Goal: Transaction & Acquisition: Purchase product/service

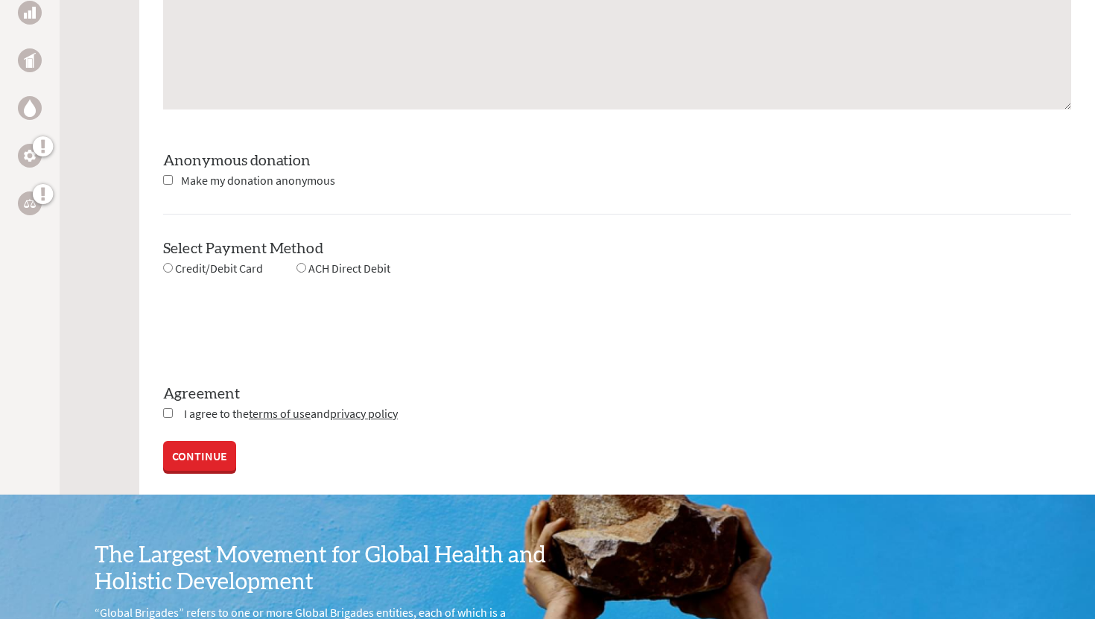
scroll to position [1307, 0]
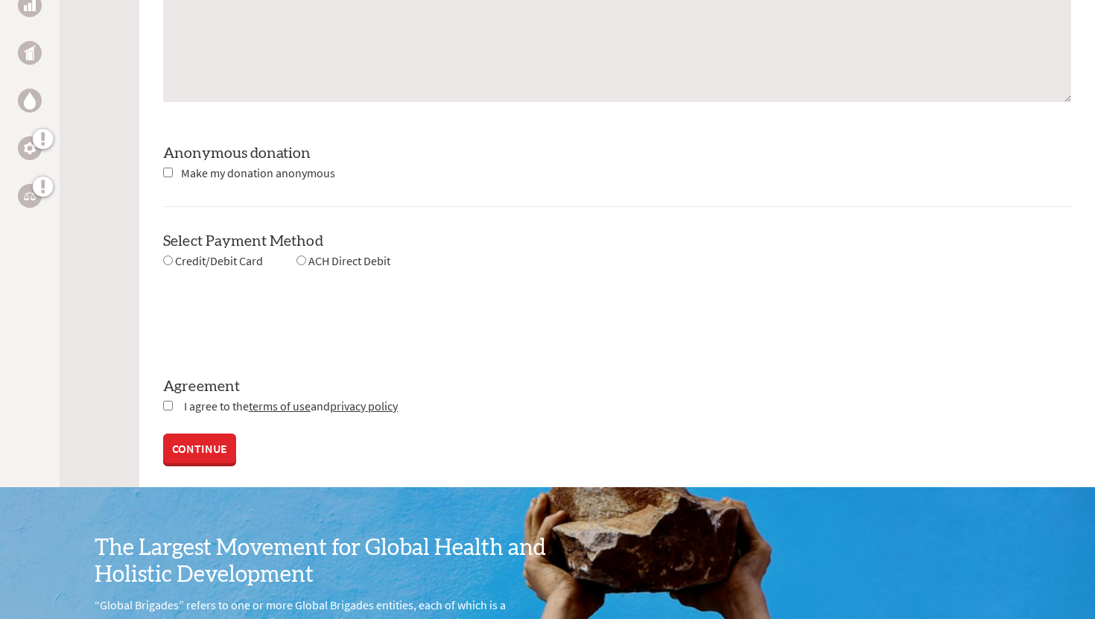
click at [168, 171] on input "checkbox" at bounding box center [168, 173] width 10 height 10
checkbox input "true"
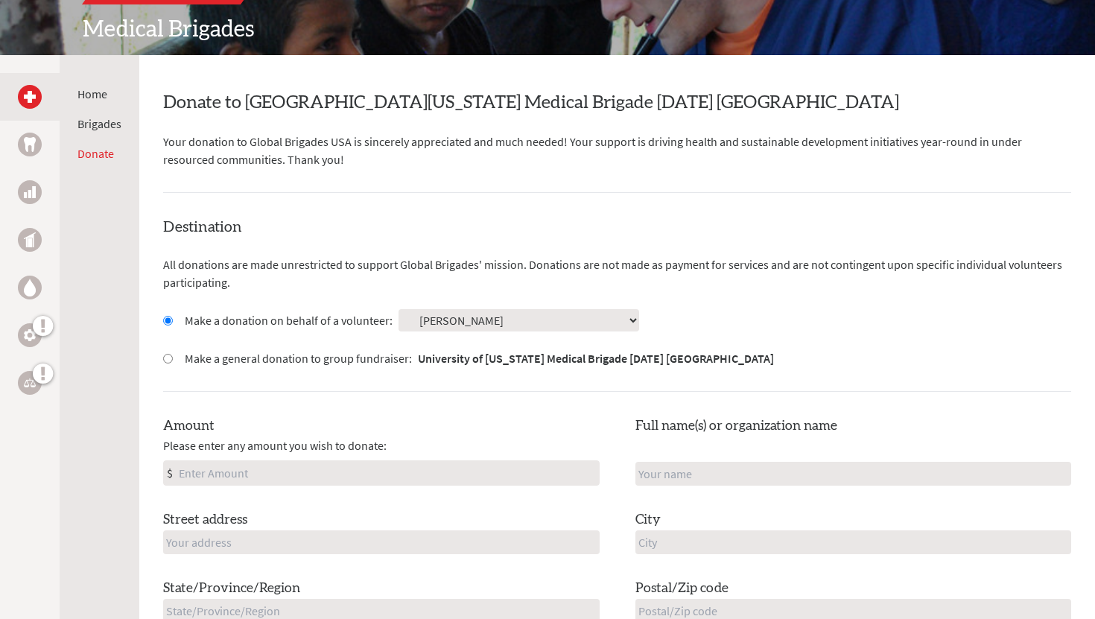
scroll to position [221, 0]
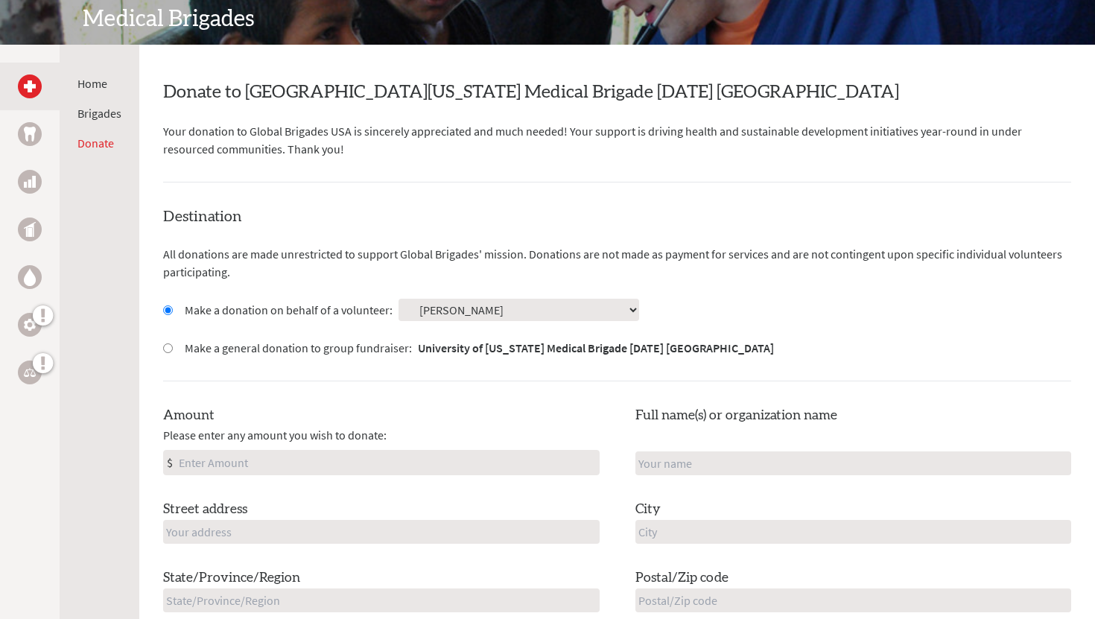
click at [562, 306] on select "Select a volunteer... [PERSON_NAME] [PERSON_NAME] [PERSON_NAME] [PERSON_NAME] […" at bounding box center [519, 310] width 241 height 22
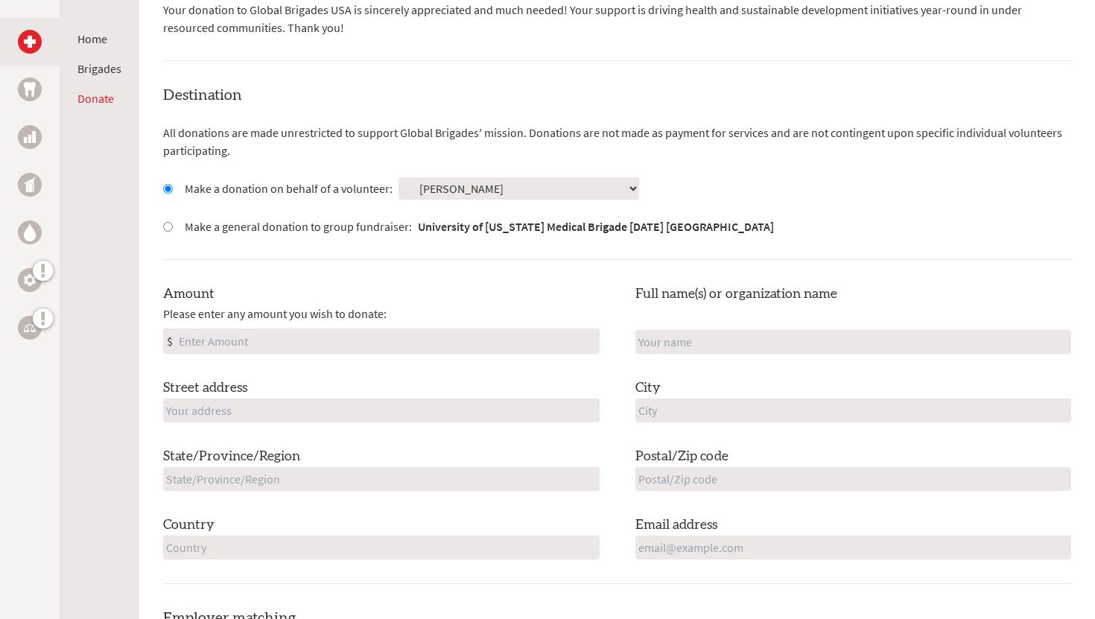
scroll to position [341, 0]
click at [711, 340] on input "text" at bounding box center [853, 343] width 437 height 24
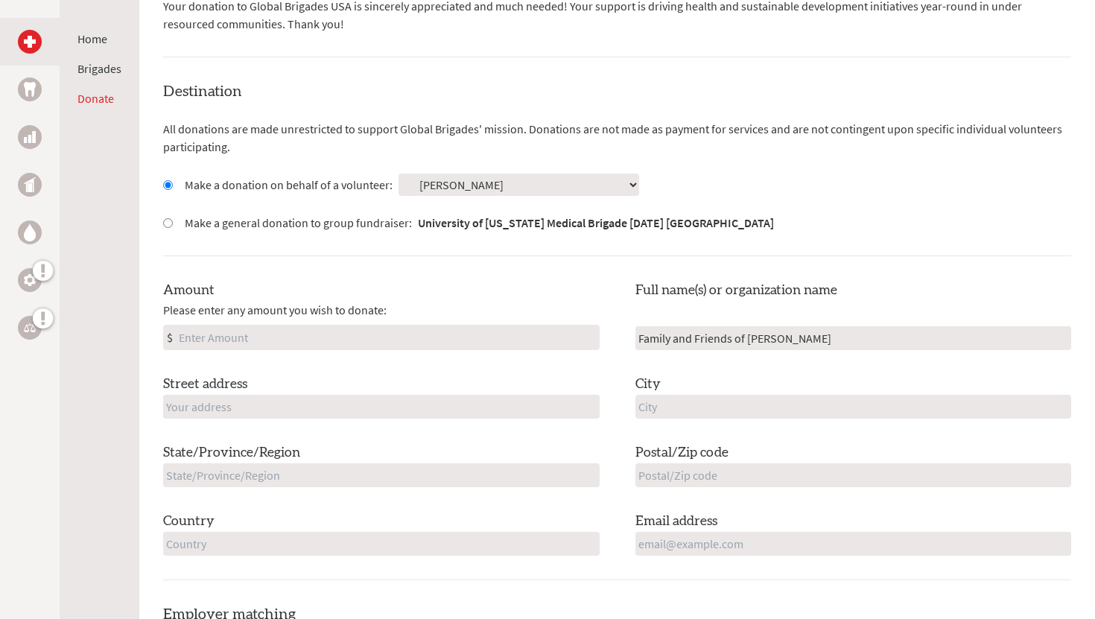
type input "Family and Friends of [PERSON_NAME]"
click at [318, 466] on input "text" at bounding box center [381, 475] width 437 height 24
click at [255, 480] on input "text" at bounding box center [381, 475] width 437 height 24
type input "MA"
type input "[STREET_ADDRESS][PERSON_NAME]"
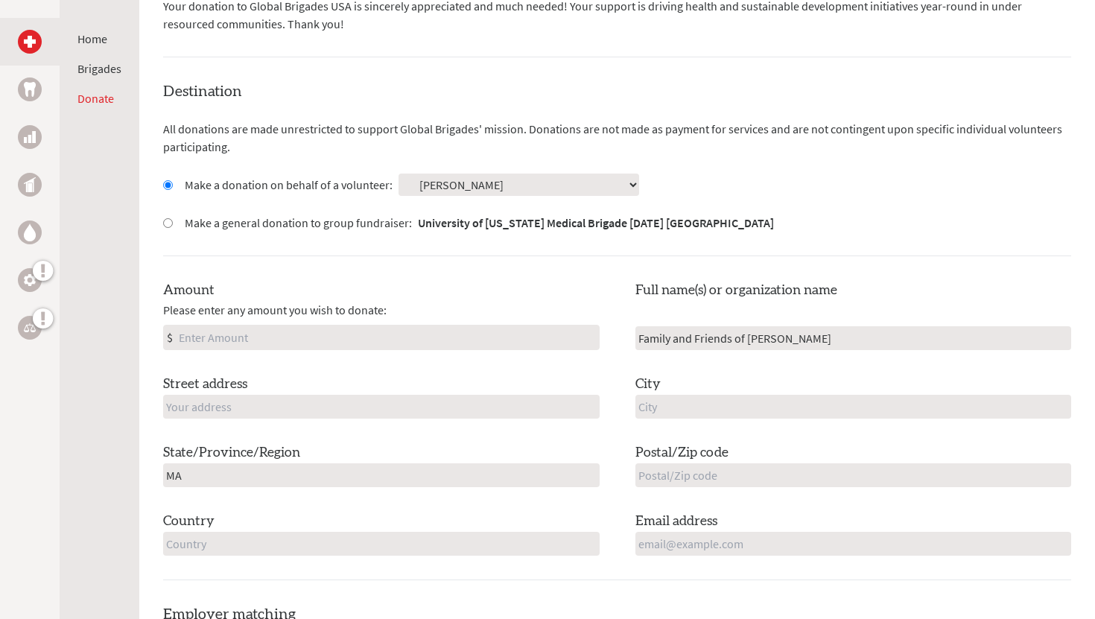
type input "[GEOGRAPHIC_DATA]"
type input "02048"
type input "[GEOGRAPHIC_DATA]"
type input "[EMAIL_ADDRESS][DOMAIN_NAME]"
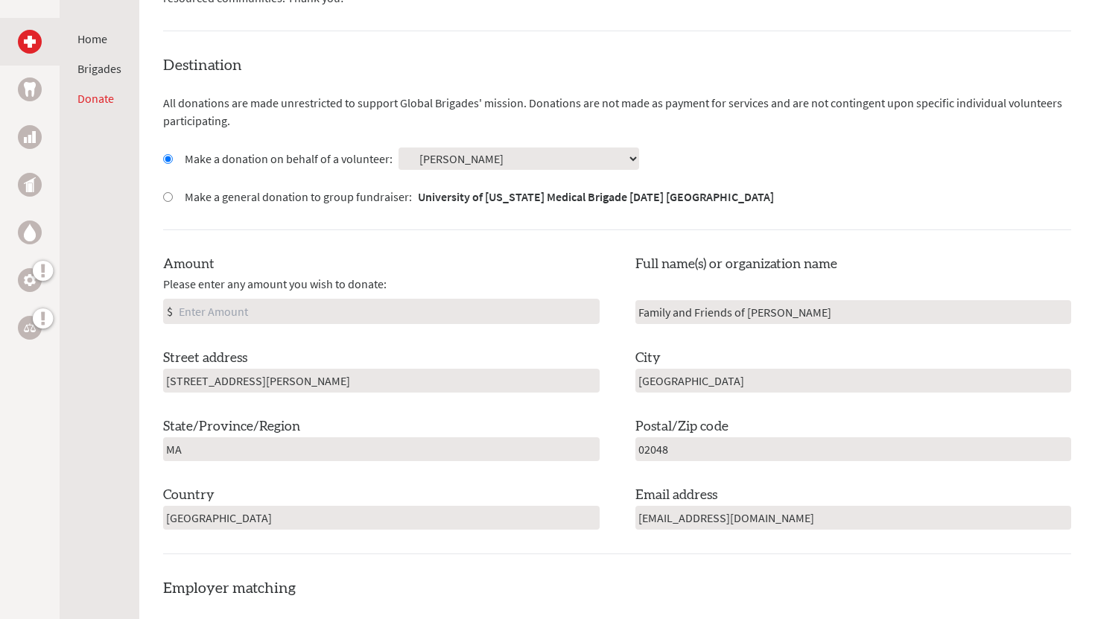
click at [501, 489] on div "Country [GEOGRAPHIC_DATA]" at bounding box center [381, 507] width 437 height 45
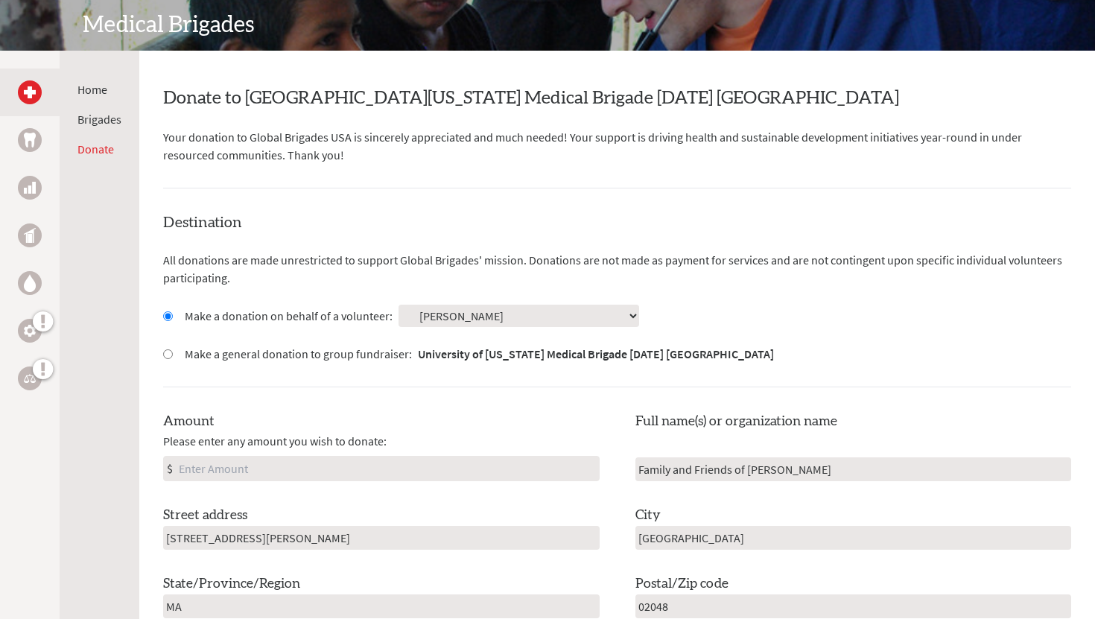
scroll to position [292, 0]
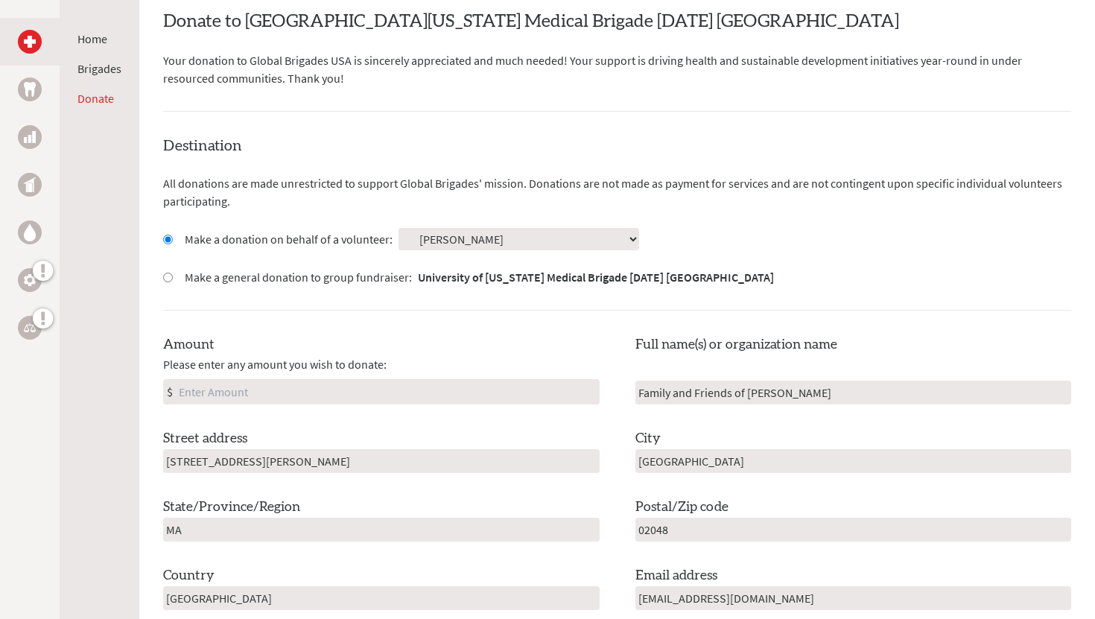
click at [776, 69] on p "Your donation to Global Brigades USA is sincerely appreciated and much needed! …" at bounding box center [617, 69] width 908 height 36
